Goal: Task Accomplishment & Management: Manage account settings

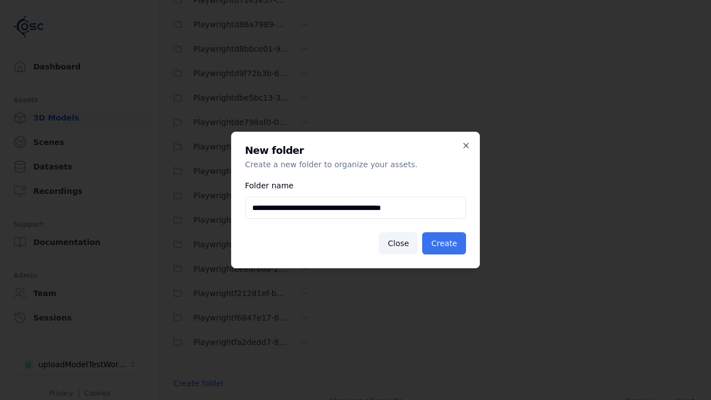
type input "**********"
click at [446, 243] on button "Create" at bounding box center [444, 243] width 44 height 22
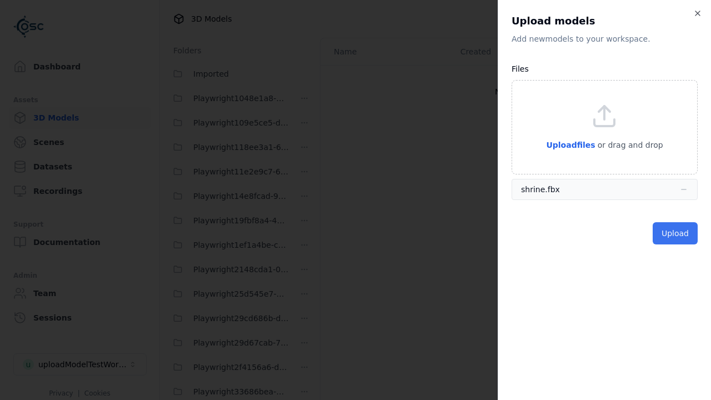
click at [676, 233] on button "Upload" at bounding box center [675, 233] width 45 height 22
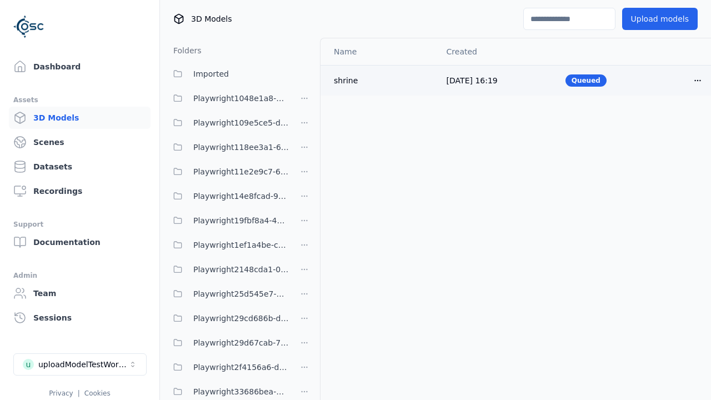
click at [698, 80] on html "Support Dashboard Assets 3D Models Scenes Datasets Recordings Support Documenta…" at bounding box center [355, 200] width 711 height 400
click at [673, 122] on div "Delete" at bounding box center [674, 123] width 66 height 18
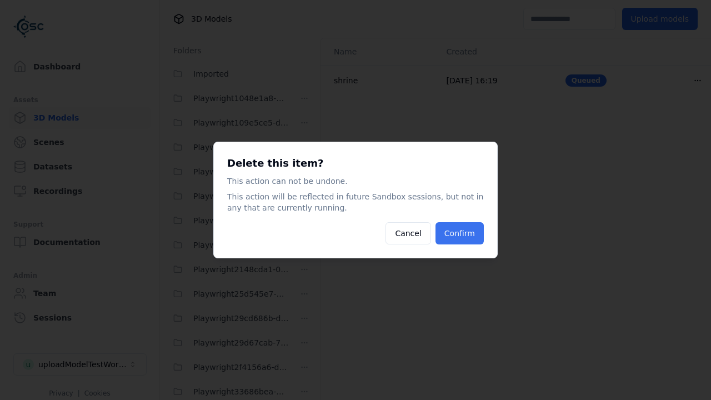
click at [461, 233] on button "Confirm" at bounding box center [460, 233] width 48 height 22
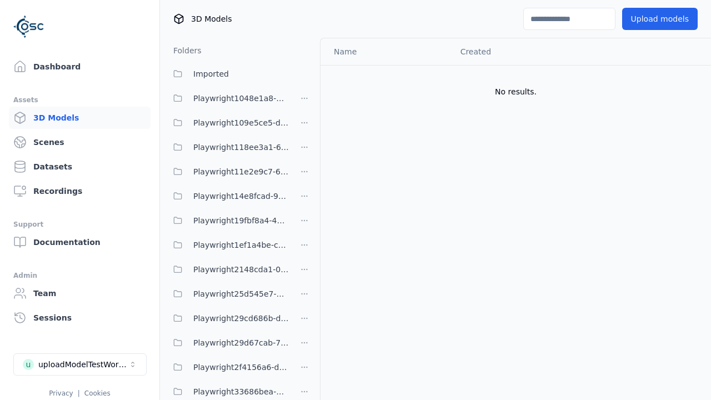
click at [304, 199] on html "Support Dashboard Assets 3D Models Scenes Datasets Recordings Support Documenta…" at bounding box center [355, 200] width 711 height 400
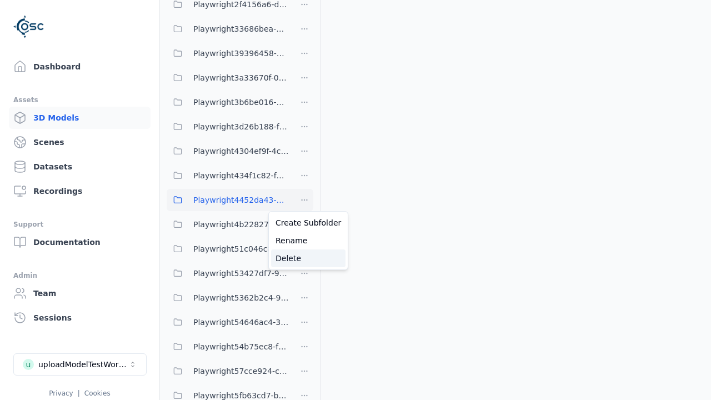
click at [304, 258] on div "Delete" at bounding box center [308, 258] width 74 height 18
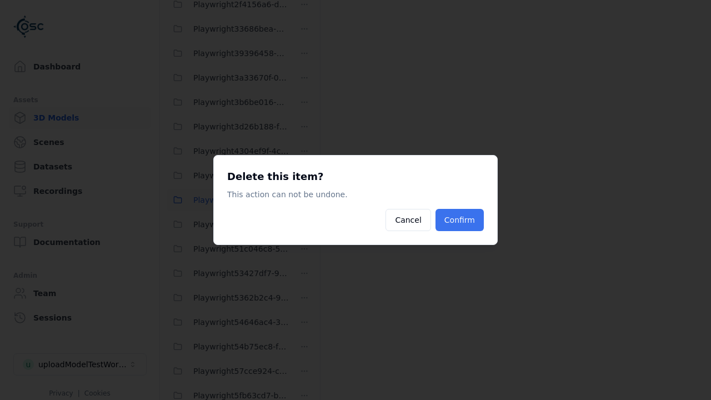
click at [461, 220] on button "Confirm" at bounding box center [460, 220] width 48 height 22
